Goal: Task Accomplishment & Management: Use online tool/utility

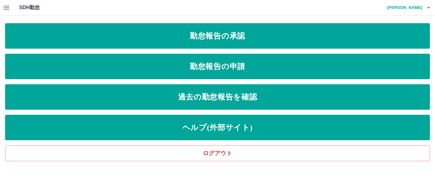
click at [6, 9] on icon "button" at bounding box center [6, 8] width 6 height 4
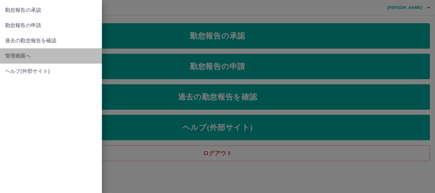
click at [17, 57] on span "管理画面へ" at bounding box center [51, 56] width 92 height 8
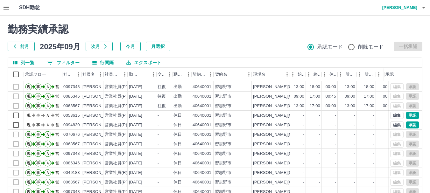
scroll to position [76, 0]
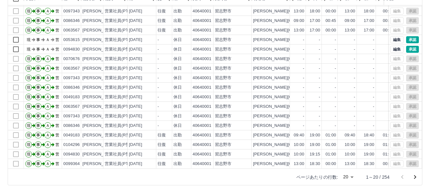
click at [346, 177] on body "SDH勤怠 [PERSON_NAME] 勤務実績承認 前月 [DATE] 次月 今月 月選択 承認モード 削除モード 一括承認 列一覧 0 フィルター 行間隔…" at bounding box center [215, 58] width 430 height 269
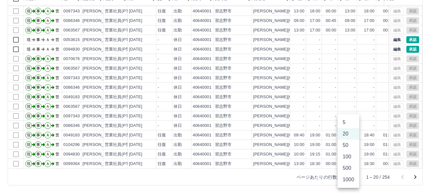
click at [346, 167] on li "500" at bounding box center [348, 168] width 22 height 11
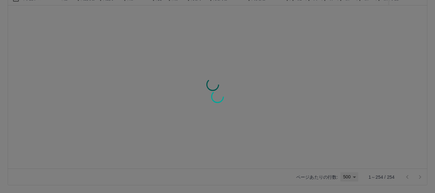
type input "***"
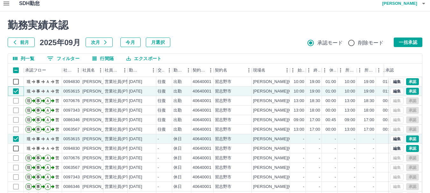
scroll to position [0, 0]
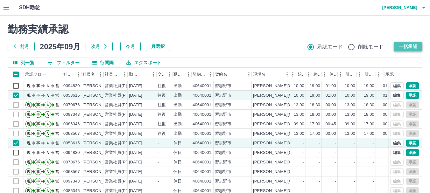
click at [402, 46] on button "一括承認" at bounding box center [407, 47] width 29 height 10
